Goal: Book appointment/travel/reservation

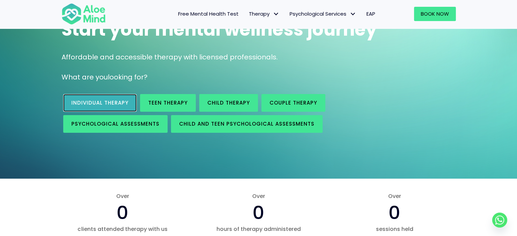
click at [114, 106] on link "Individual therapy" at bounding box center [99, 103] width 73 height 18
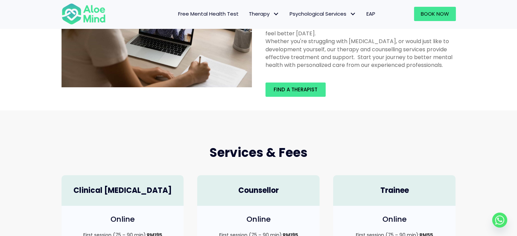
scroll to position [68, 0]
click at [305, 96] on link "Find a therapist" at bounding box center [296, 90] width 60 height 14
